Goal: Transaction & Acquisition: Obtain resource

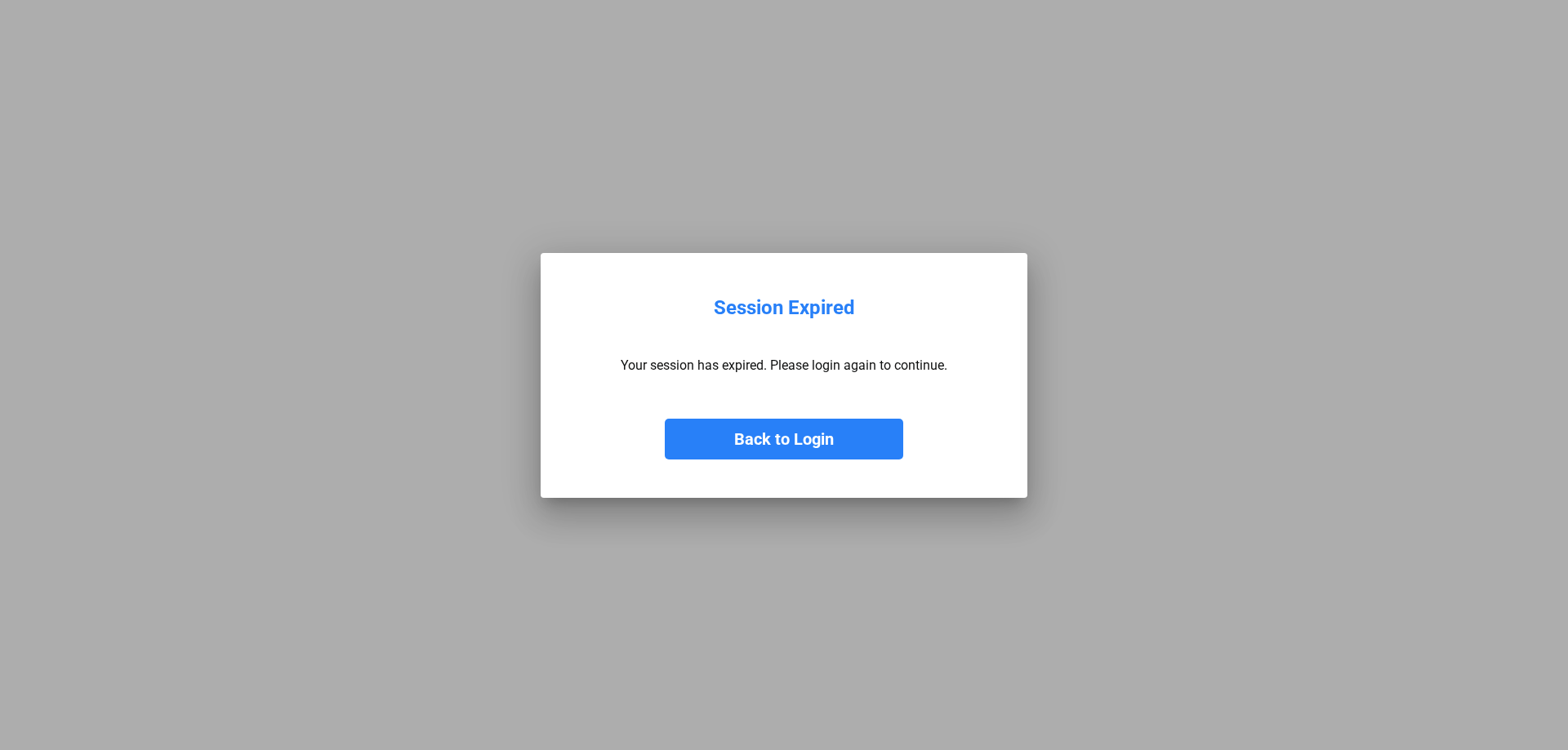
click at [775, 435] on button "Back to Login" at bounding box center [784, 439] width 239 height 41
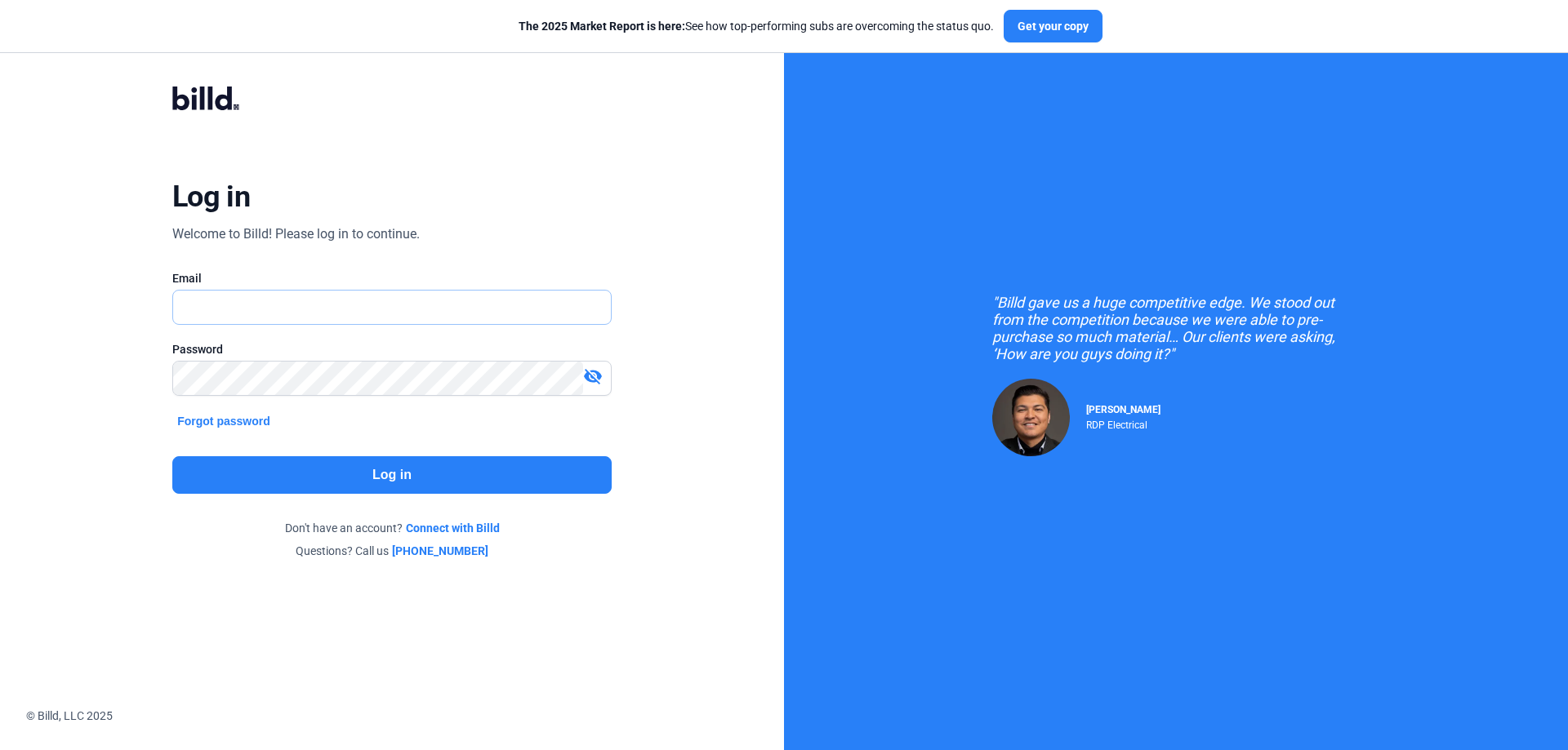
type input "[PERSON_NAME][EMAIL_ADDRESS][DOMAIN_NAME]"
click at [341, 480] on button "Log in" at bounding box center [392, 475] width 439 height 38
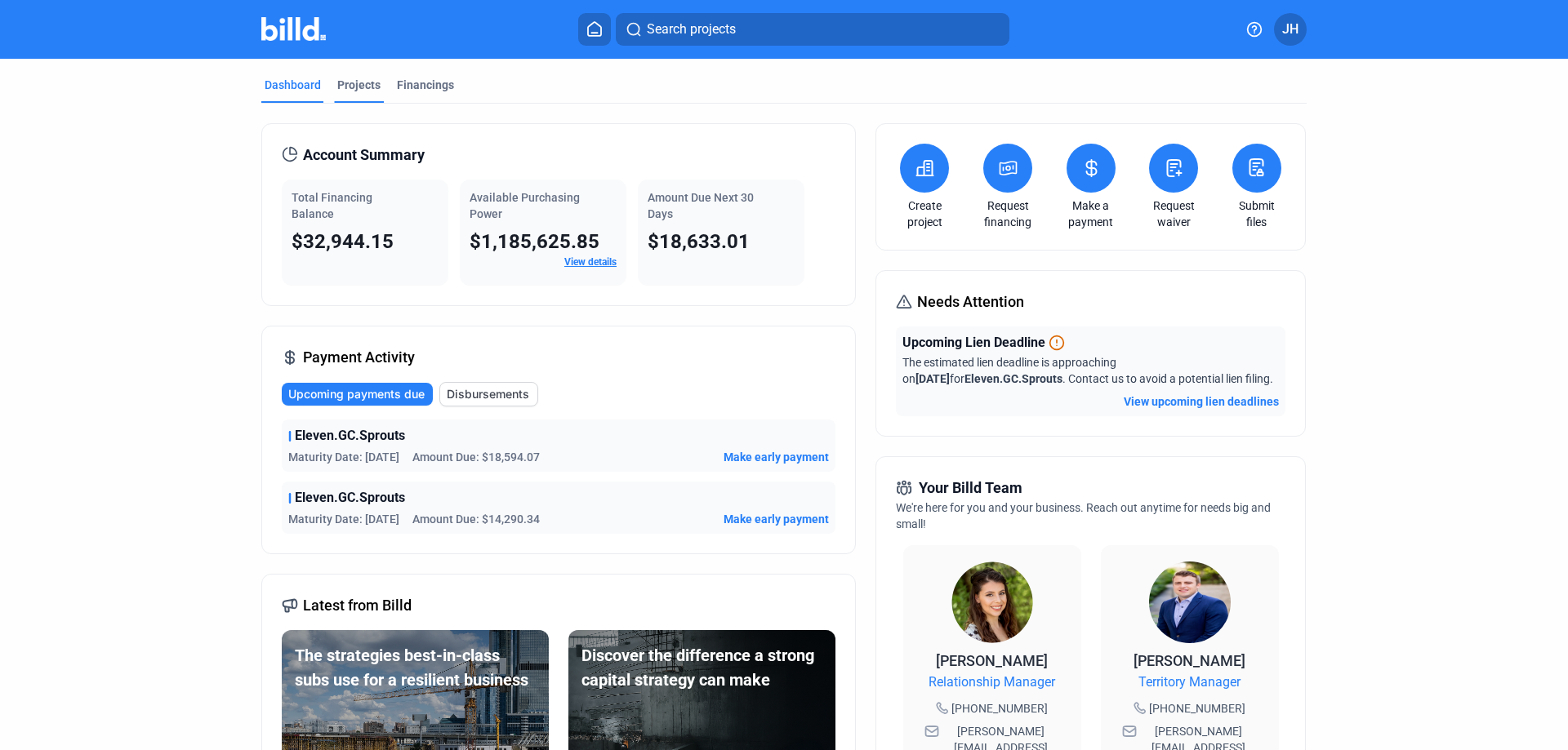
click at [350, 91] on div "Projects" at bounding box center [359, 84] width 44 height 16
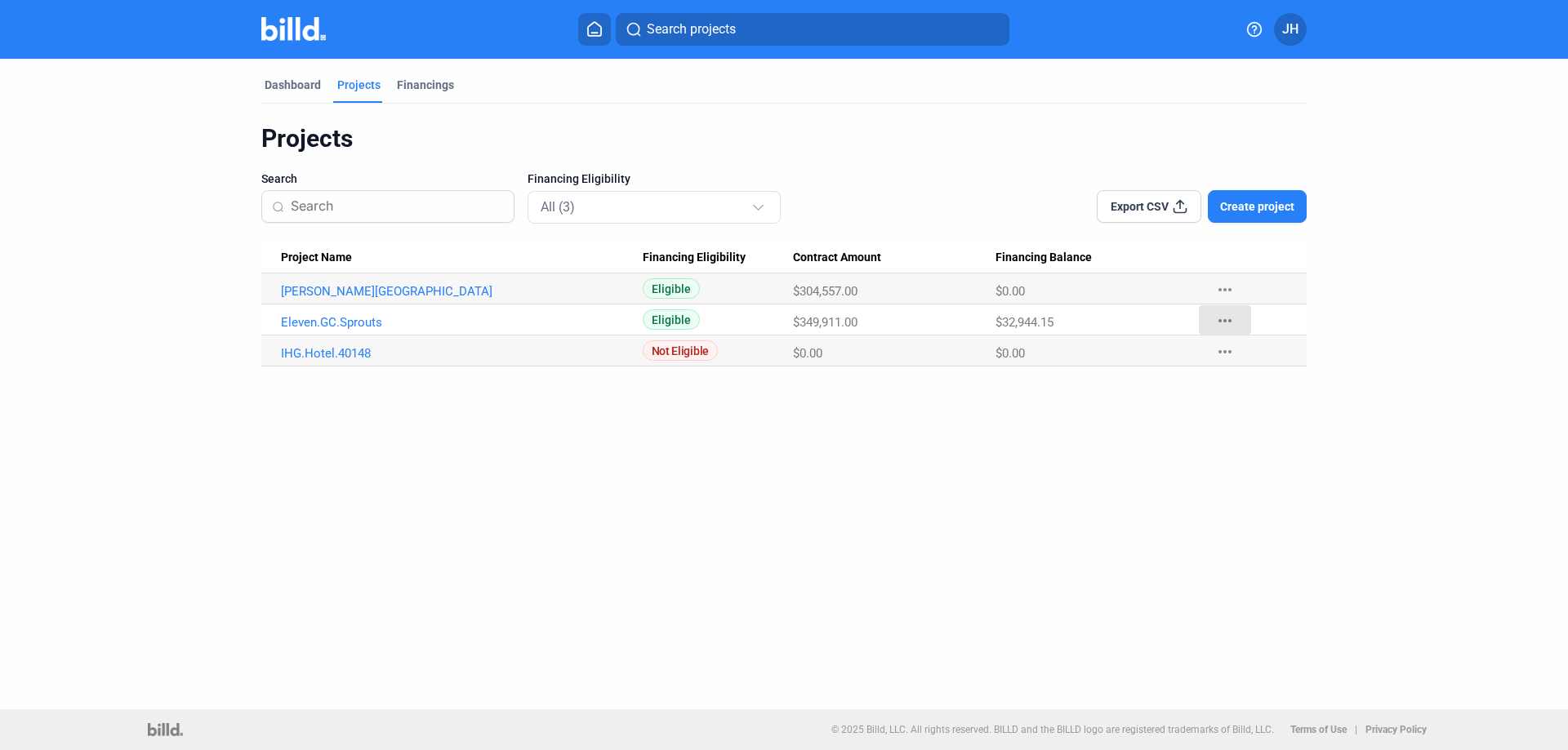
click at [1226, 322] on mat-icon "more_horiz" at bounding box center [1224, 320] width 19 height 19
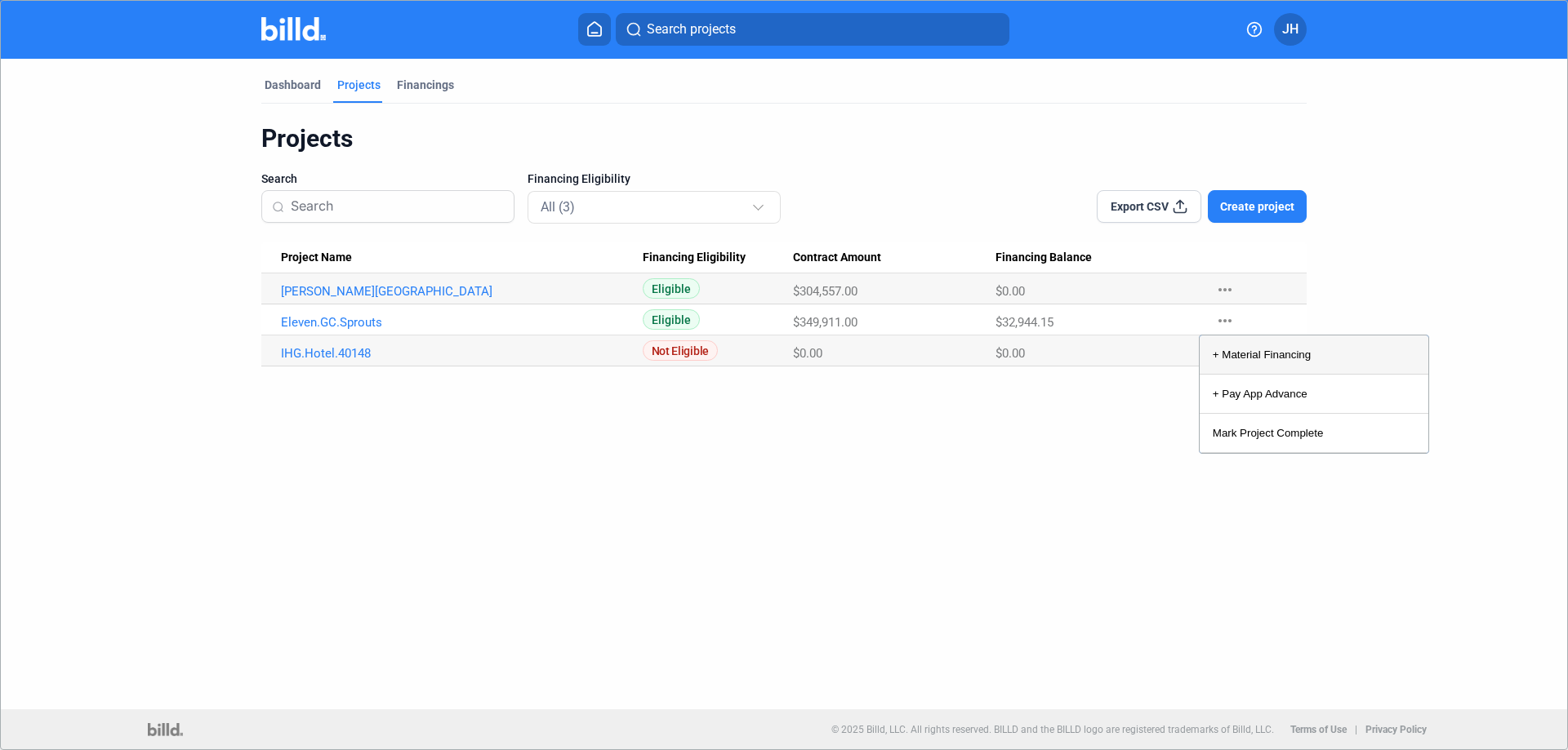
click at [1283, 352] on button "+ Material Financing" at bounding box center [1314, 354] width 229 height 39
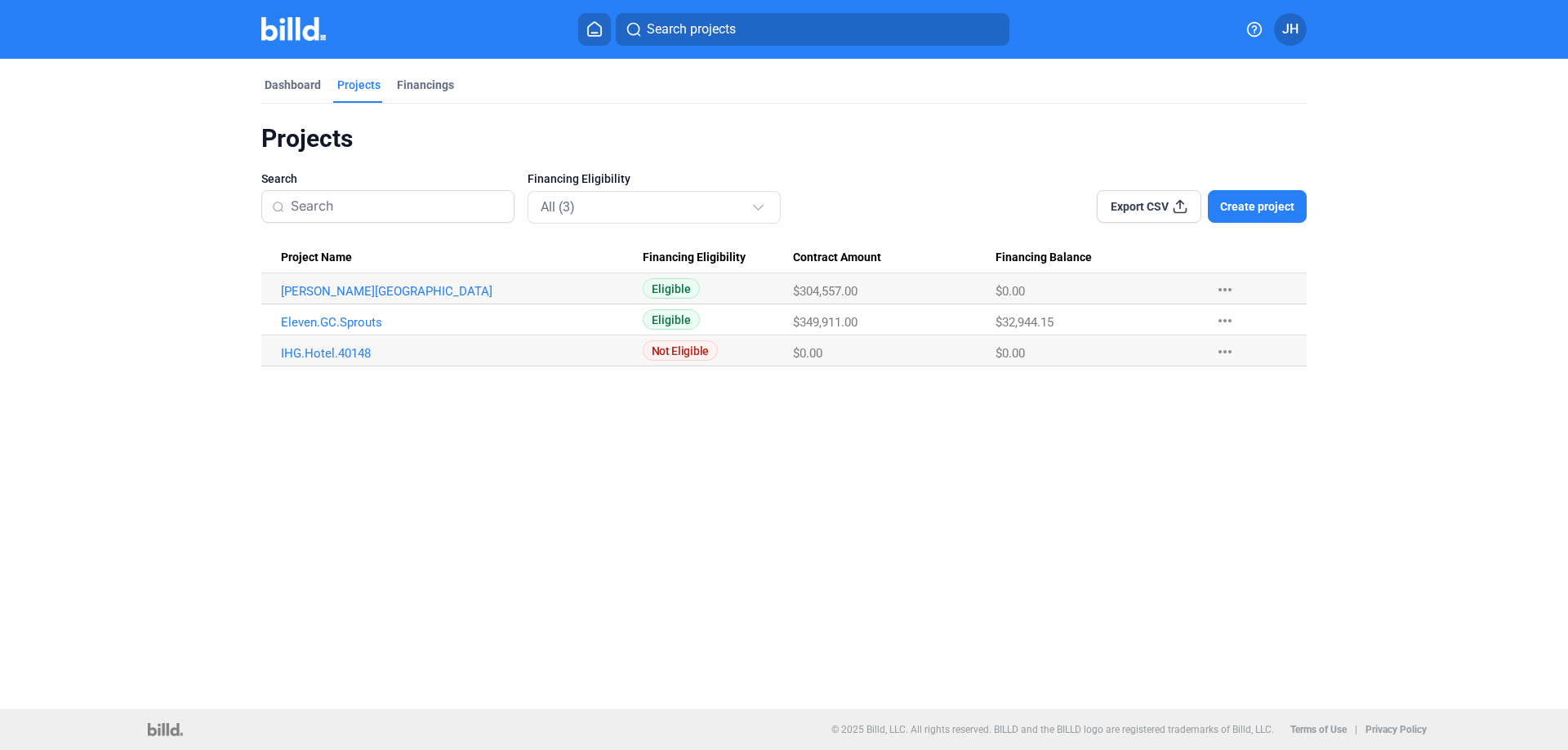
click at [1227, 319] on mat-icon "more_horiz" at bounding box center [1224, 320] width 19 height 19
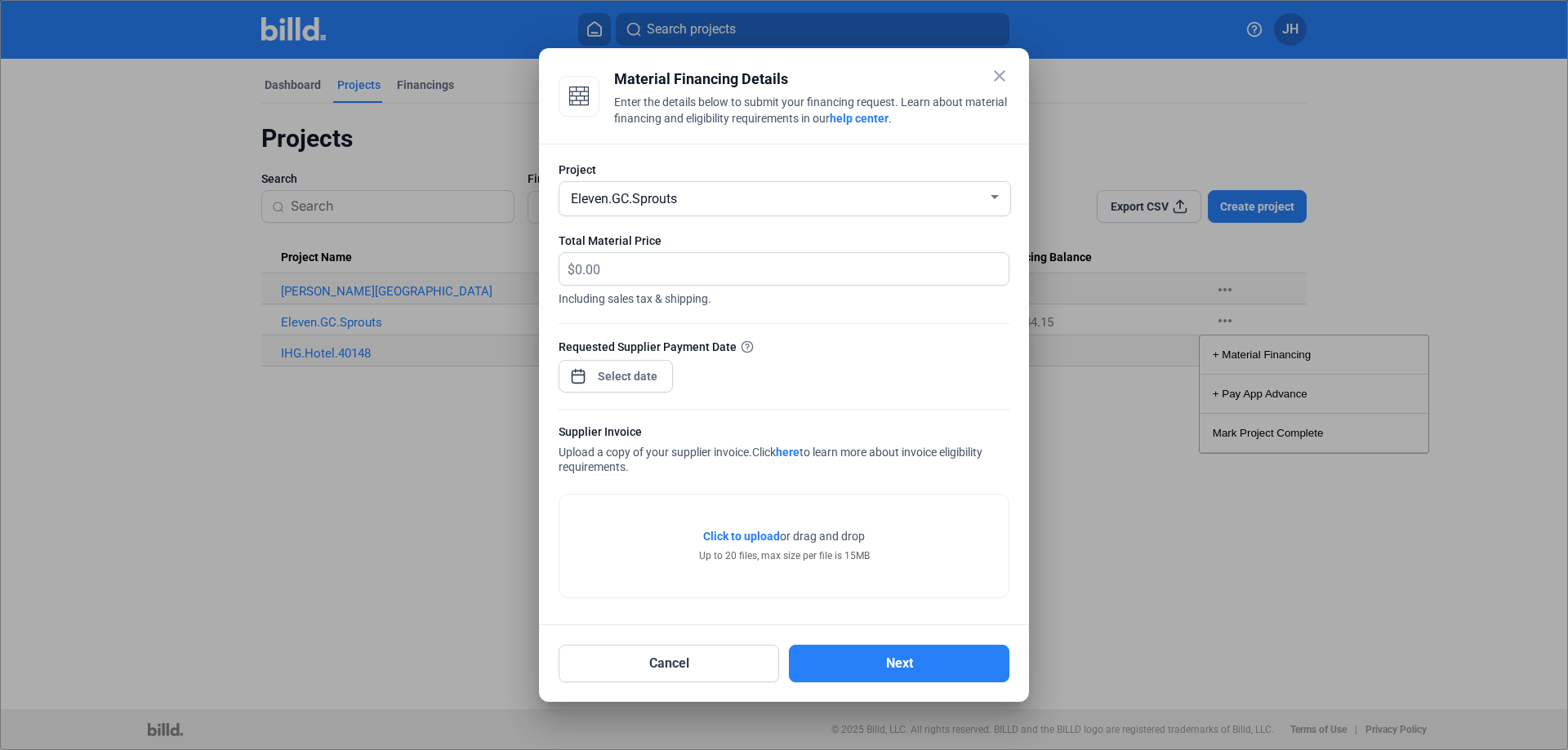
click at [1242, 349] on div at bounding box center [784, 375] width 1568 height 750
drag, startPoint x: 637, startPoint y: 279, endPoint x: 489, endPoint y: 254, distance: 150.1
click at [489, 254] on div "+ Material Financing + Pay App Advance Mark Project Complete close Material Fin…" at bounding box center [784, 375] width 1568 height 750
click at [672, 271] on input "text" at bounding box center [792, 269] width 434 height 32
click at [1003, 73] on mat-icon "close" at bounding box center [999, 76] width 19 height 19
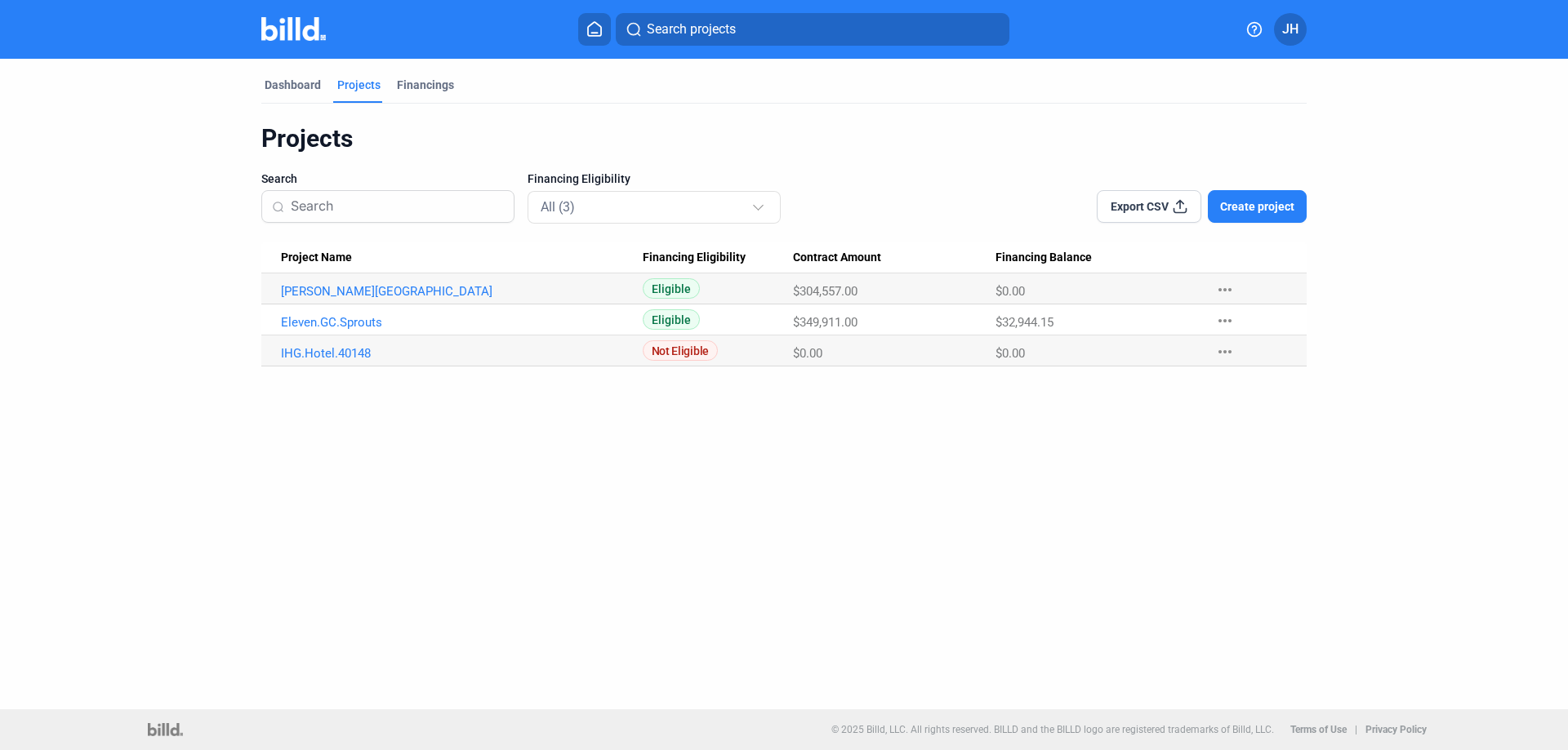
click at [1223, 313] on mat-icon "more_horiz" at bounding box center [1224, 320] width 19 height 19
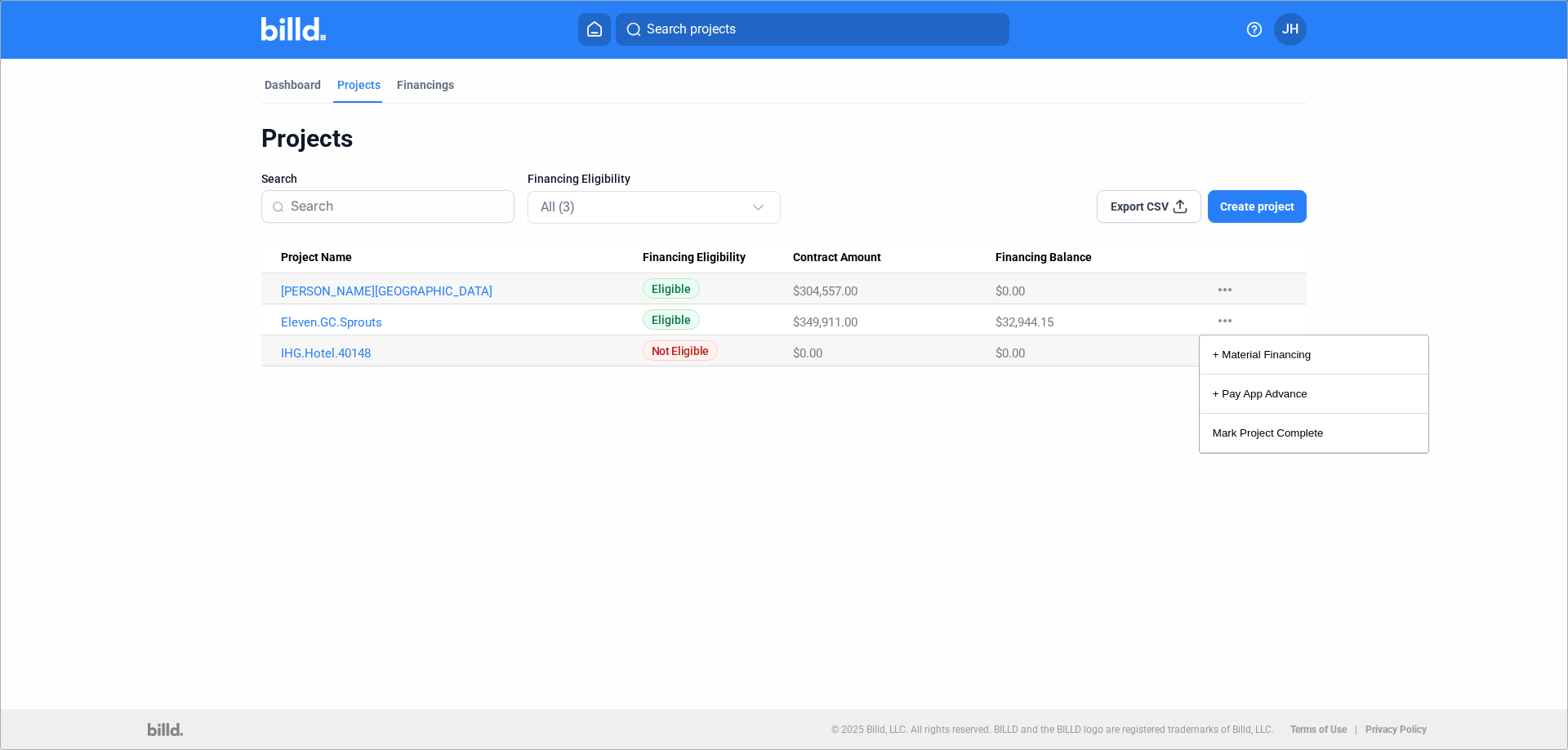
click at [1060, 326] on div at bounding box center [784, 375] width 1568 height 750
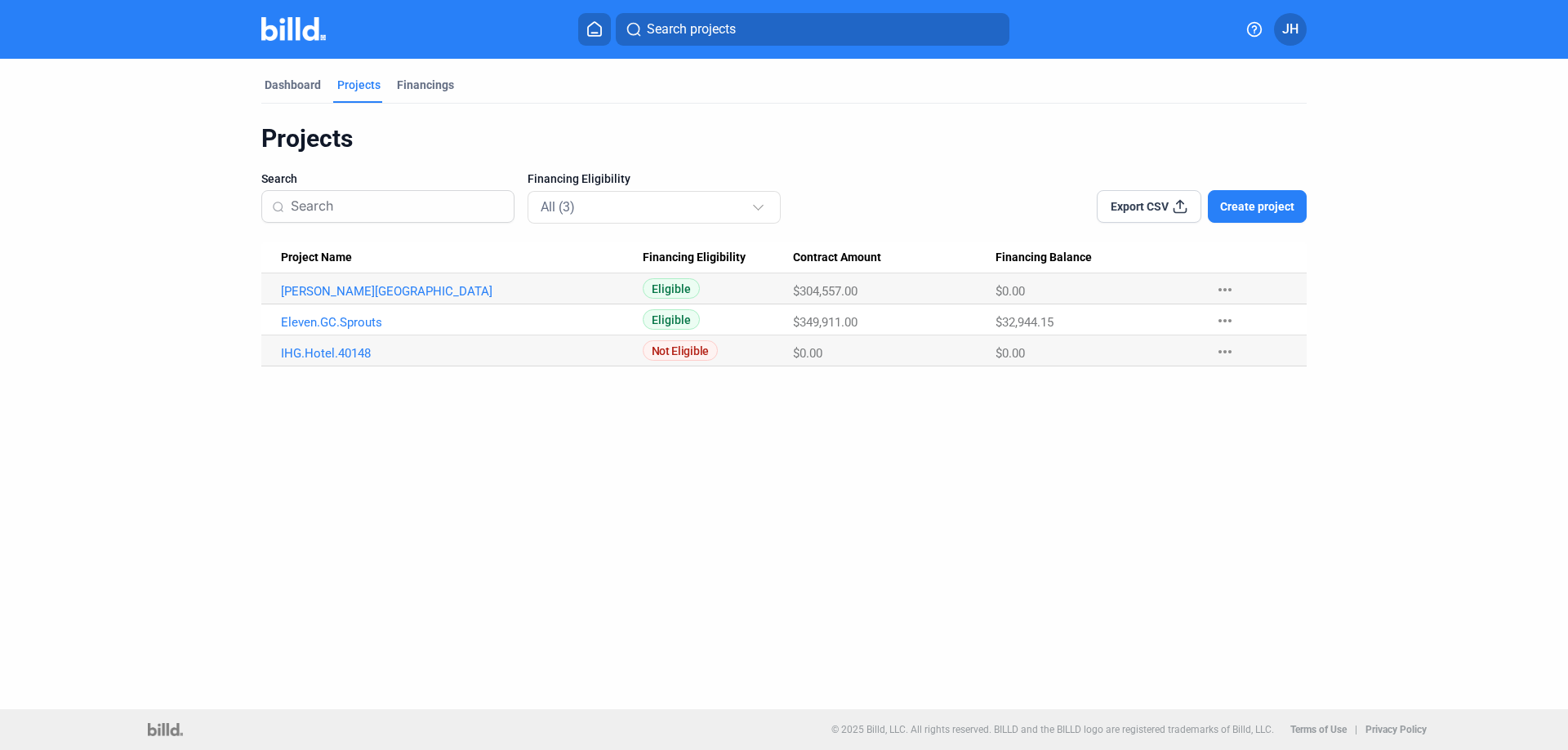
click at [1027, 458] on div "Dashboard Projects Financings Projects Search Financing Eligibility All (3) Exp…" at bounding box center [784, 384] width 1568 height 651
click at [1223, 317] on mat-icon "more_horiz" at bounding box center [1224, 320] width 19 height 19
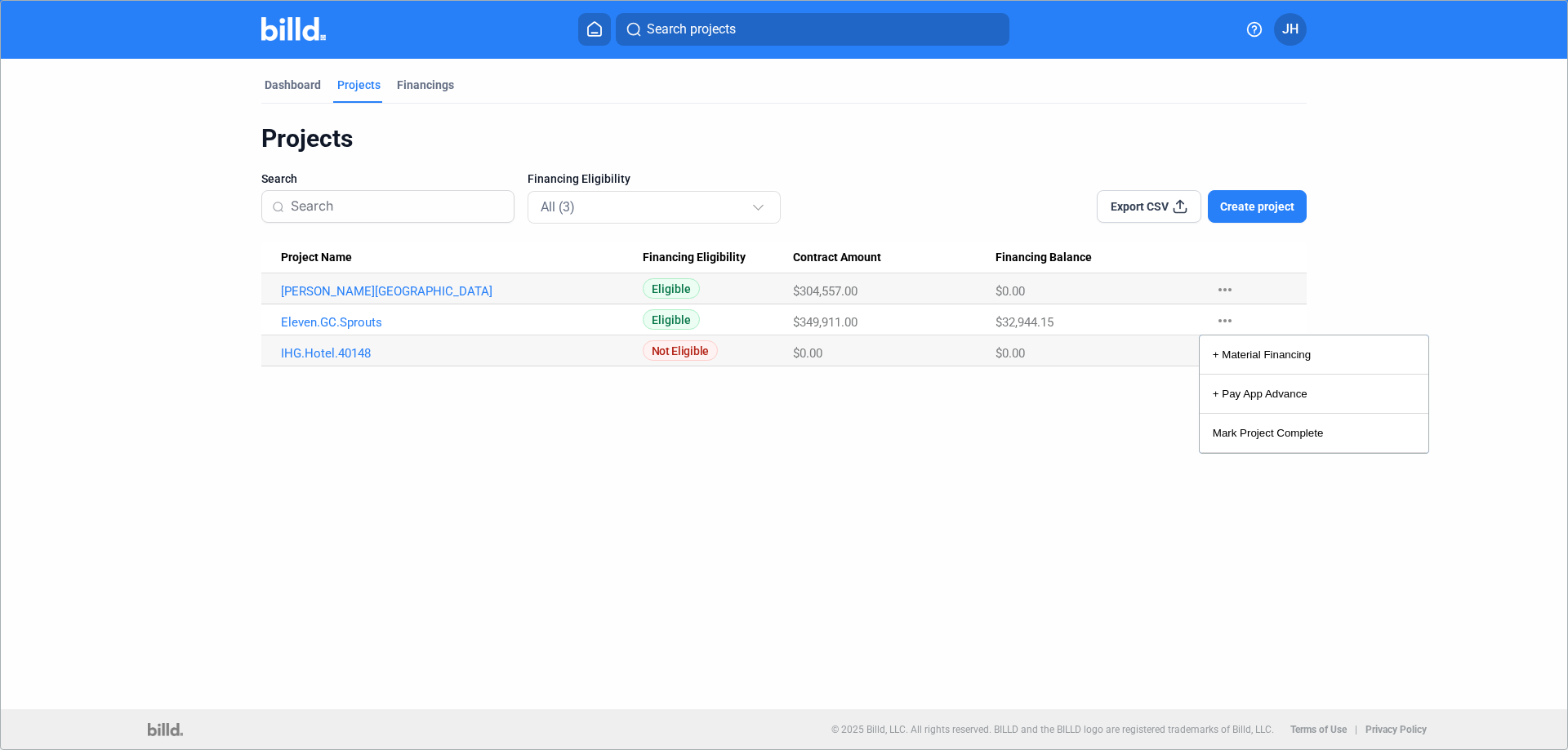
drag, startPoint x: 1130, startPoint y: 577, endPoint x: 1111, endPoint y: 569, distance: 20.6
click at [1123, 575] on div at bounding box center [784, 375] width 1568 height 750
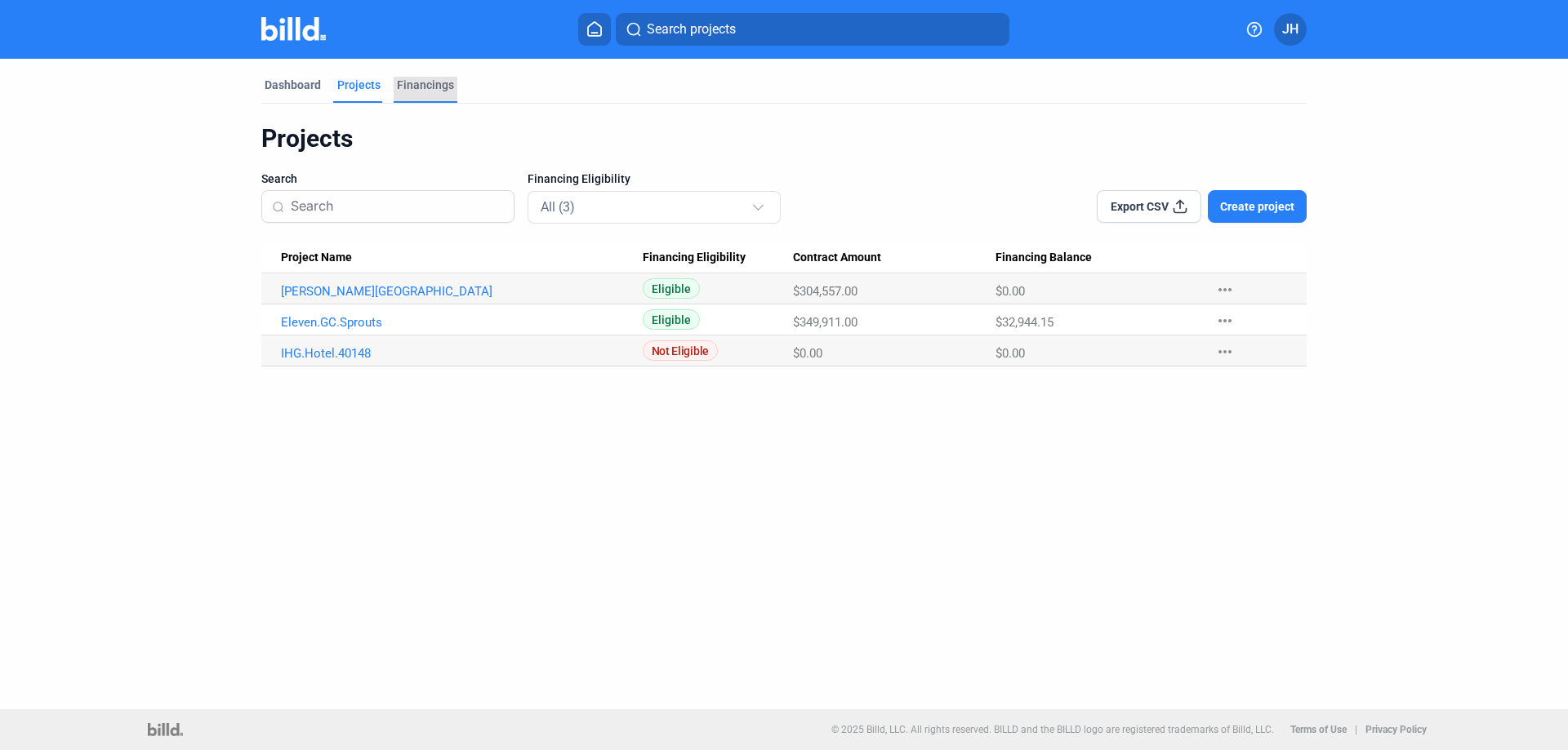
click at [425, 84] on div "Financings" at bounding box center [425, 84] width 57 height 16
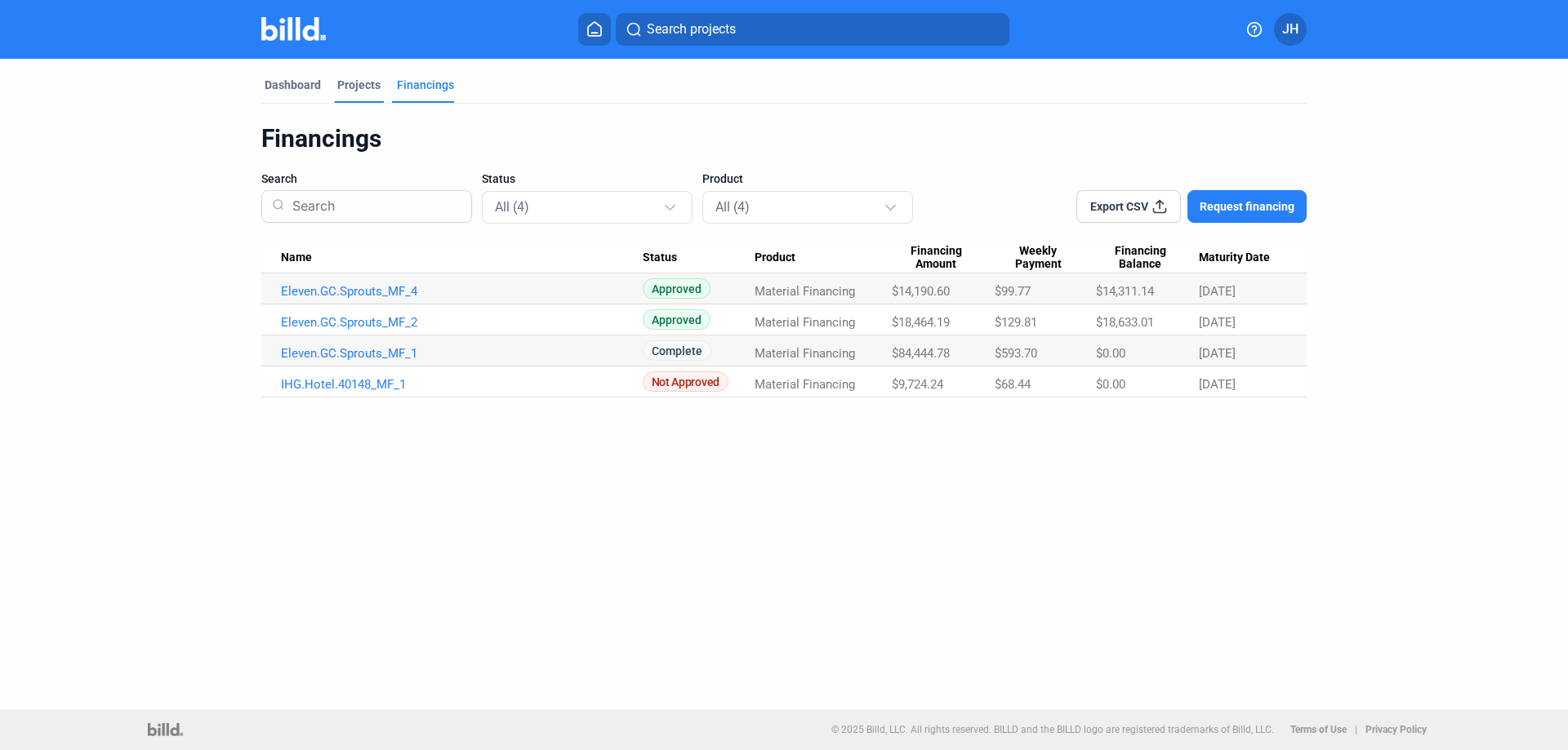
click at [355, 84] on div "Projects" at bounding box center [359, 84] width 44 height 16
